Goal: Find specific fact: Find specific fact

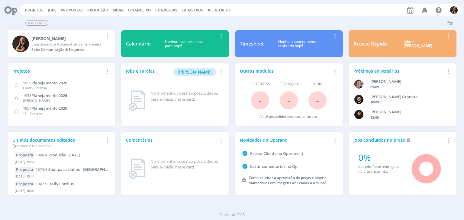
click at [139, 7] on div "Projetos Jobs Propostas Produção Mídia Financeiro Conversas Cadastros Relatório…" at bounding box center [241, 10] width 442 height 12
click at [139, 10] on span "Financeiro" at bounding box center [139, 10] width 23 height 5
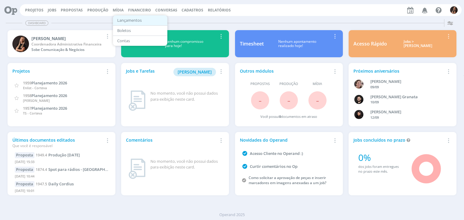
click at [140, 18] on link "Lançamentos" at bounding box center [140, 20] width 51 height 9
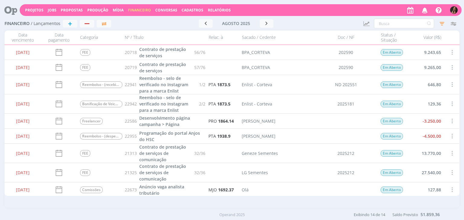
click at [193, 10] on span "Cadastros" at bounding box center [192, 10] width 22 height 5
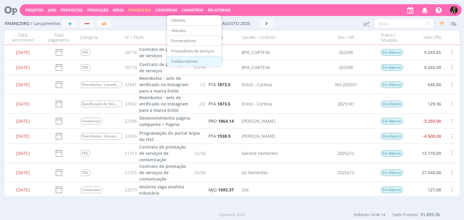
click at [183, 60] on link "Colaboradores" at bounding box center [194, 61] width 51 height 9
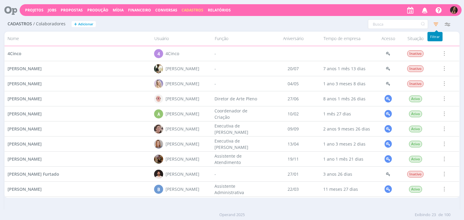
click at [437, 27] on icon "button" at bounding box center [435, 24] width 11 height 11
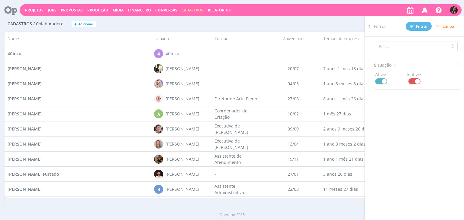
click at [410, 82] on span at bounding box center [414, 81] width 12 height 6
click at [415, 27] on span "Filtrar" at bounding box center [418, 26] width 18 height 4
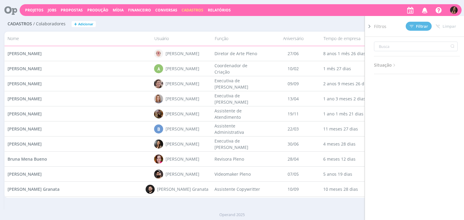
click at [248, 18] on div "Cadastros / Colaboradores + Adicionar Filtros Filtrar Limpar Situação Ativos In…" at bounding box center [232, 24] width 454 height 15
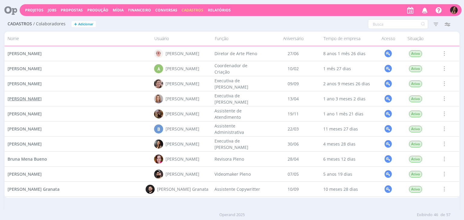
click at [32, 101] on span "Amanda de Oliveira Silva" at bounding box center [25, 99] width 34 height 6
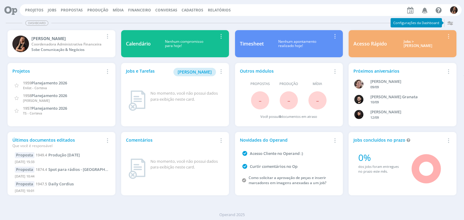
click at [142, 10] on span "Financeiro" at bounding box center [139, 10] width 23 height 5
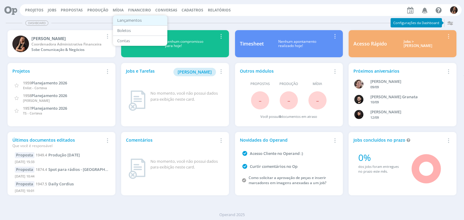
drag, startPoint x: 140, startPoint y: 20, endPoint x: 150, endPoint y: 19, distance: 9.8
click at [140, 20] on link "Lançamentos" at bounding box center [140, 20] width 51 height 9
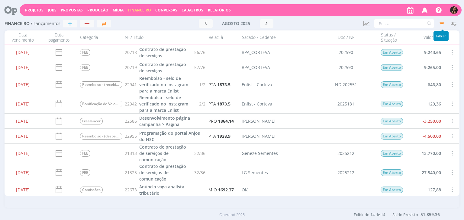
click at [440, 21] on icon "button" at bounding box center [441, 23] width 11 height 11
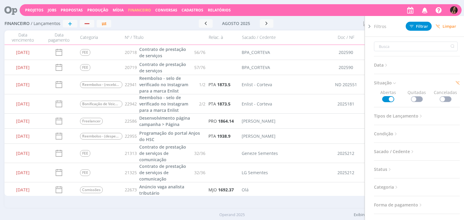
click at [448, 27] on span "Limpar" at bounding box center [445, 26] width 21 height 5
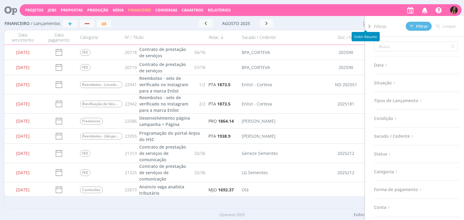
click at [342, 21] on div at bounding box center [327, 23] width 61 height 8
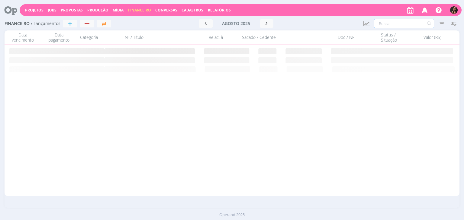
click at [393, 23] on input "text" at bounding box center [404, 24] width 60 height 10
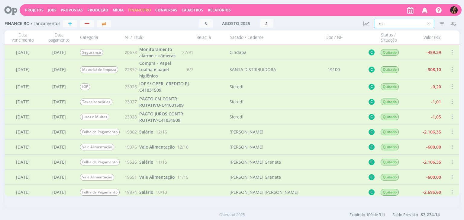
type input "read"
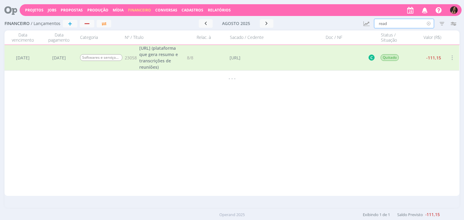
click at [427, 24] on icon at bounding box center [429, 24] width 8 height 10
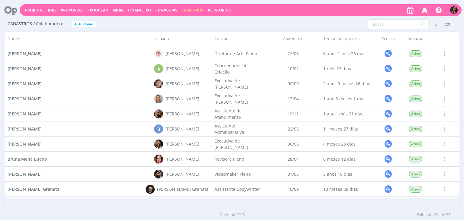
scroll to position [60, 0]
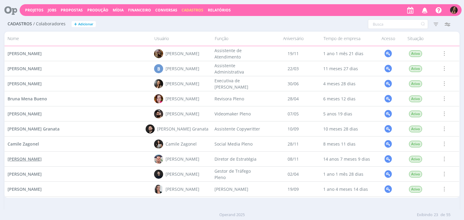
click at [24, 158] on span "[PERSON_NAME]" at bounding box center [25, 159] width 34 height 6
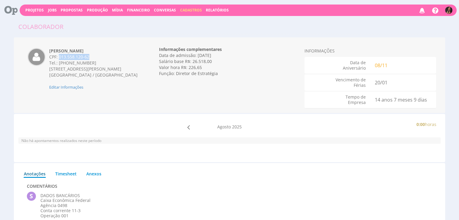
drag, startPoint x: 88, startPoint y: 57, endPoint x: 59, endPoint y: 57, distance: 29.6
click at [59, 57] on div "CPF: 013.558.120-62" at bounding box center [94, 57] width 90 height 6
copy div "013.558.120-62"
click at [79, 90] on span "Editar Informações" at bounding box center [66, 86] width 34 height 5
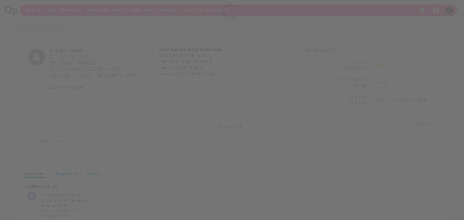
click at [77, 94] on div at bounding box center [232, 110] width 464 height 220
